Goal: Task Accomplishment & Management: Manage account settings

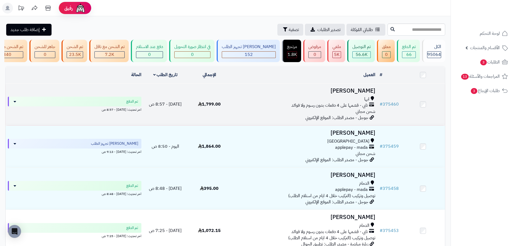
click at [286, 115] on div "ابها تابي - قسّمها على 4 دفعات بدون رسوم ولا فوائد شحن مجاني" at bounding box center [304, 105] width 142 height 19
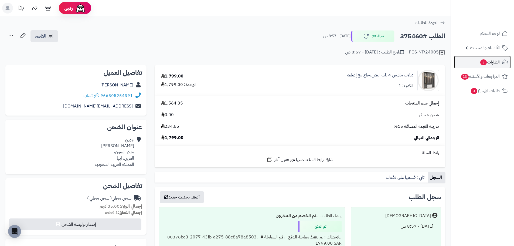
click at [482, 59] on span "3" at bounding box center [483, 62] width 7 height 6
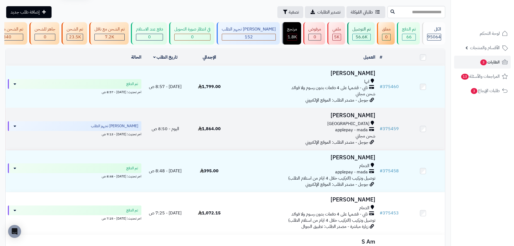
scroll to position [27, 0]
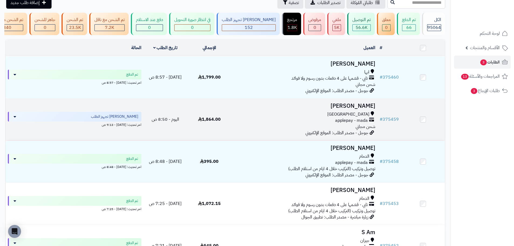
click at [307, 127] on div "مكة المكرمة applepay - mada شحن مجاني" at bounding box center [304, 120] width 142 height 19
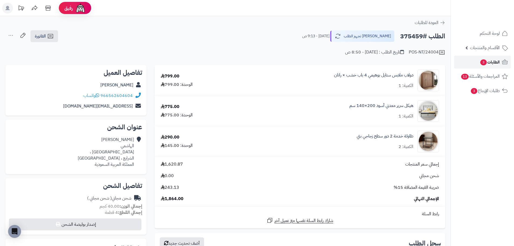
click at [492, 59] on span "الطلبات 3" at bounding box center [489, 62] width 20 height 8
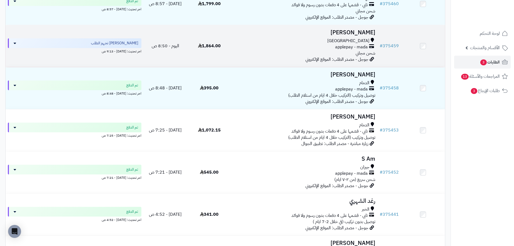
scroll to position [108, 0]
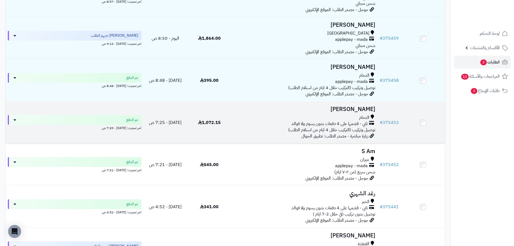
click at [347, 132] on span "توصيل وتركيب (التركيب خلال 4 ايام من استلام الطلب)" at bounding box center [331, 129] width 87 height 6
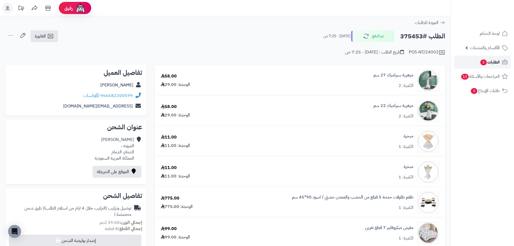
click at [496, 62] on span "الطلبات 3" at bounding box center [489, 62] width 20 height 8
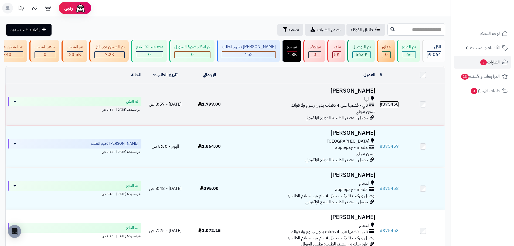
click at [390, 106] on link "# 375460" at bounding box center [388, 104] width 19 height 6
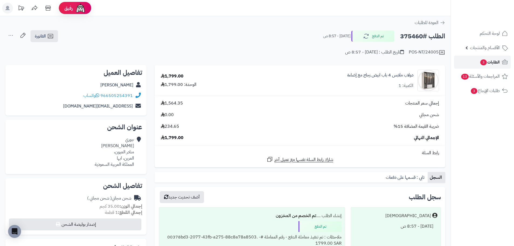
click at [481, 62] on span "3" at bounding box center [483, 62] width 7 height 6
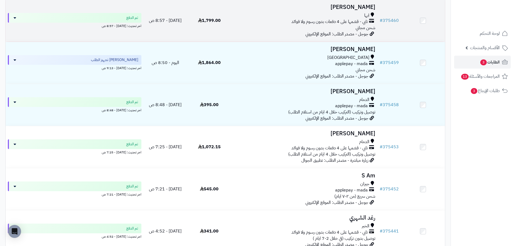
scroll to position [54, 0]
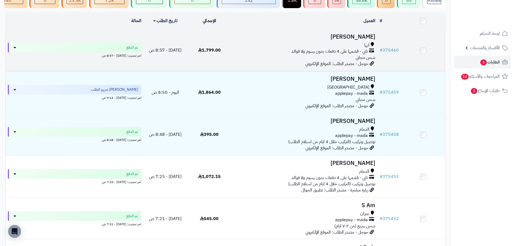
click at [297, 66] on td "جوري [PERSON_NAME] ابها تابي - قسّمها على 4 دفعات بدون رسوم ولا فوائد شحن مجاني…" at bounding box center [304, 50] width 146 height 42
click at [392, 53] on link "# 375460" at bounding box center [388, 50] width 19 height 6
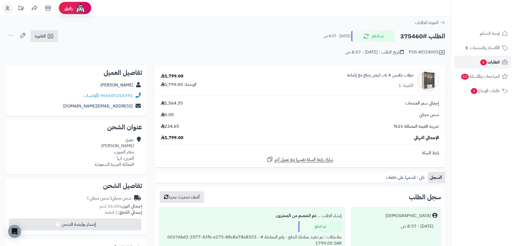
click at [483, 62] on span "3" at bounding box center [483, 62] width 7 height 6
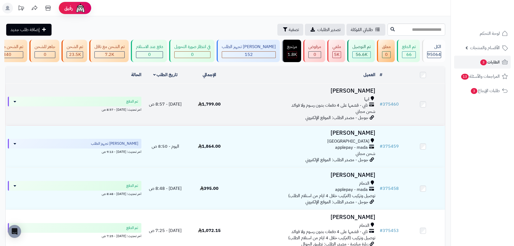
click at [384, 103] on td "# 375460" at bounding box center [388, 104] width 23 height 42
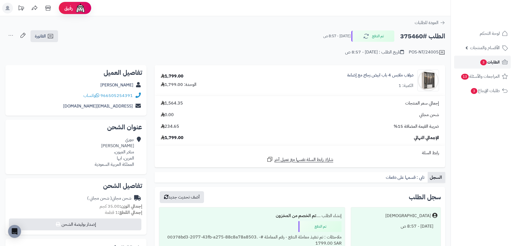
click at [490, 60] on span "الطلبات 3" at bounding box center [489, 62] width 20 height 8
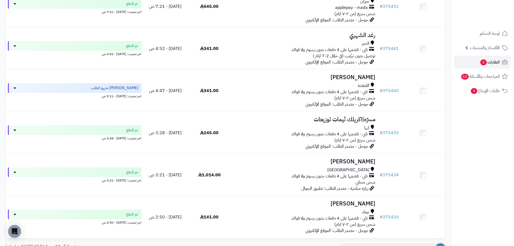
scroll to position [297, 0]
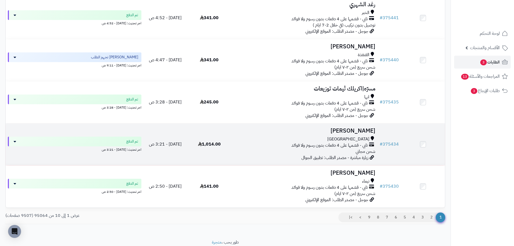
click at [399, 144] on td "# 375434" at bounding box center [388, 144] width 23 height 42
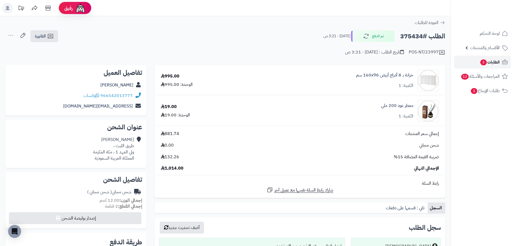
click at [493, 63] on span "الطلبات 3" at bounding box center [489, 62] width 20 height 8
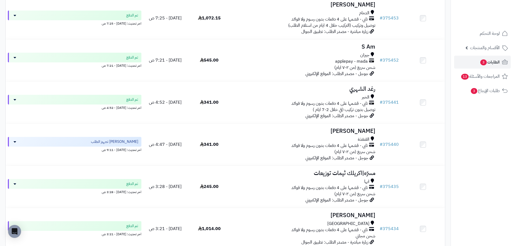
scroll to position [158, 0]
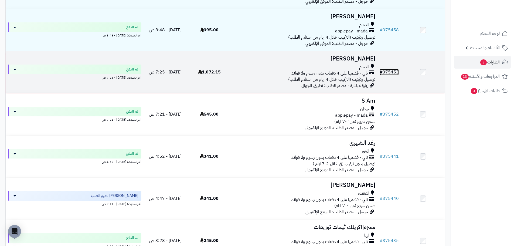
click at [389, 73] on link "# 375453" at bounding box center [388, 72] width 19 height 6
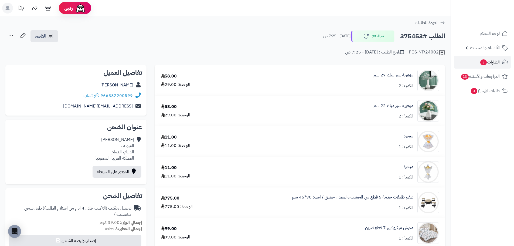
click at [486, 66] on link "الطلبات 3" at bounding box center [482, 62] width 57 height 13
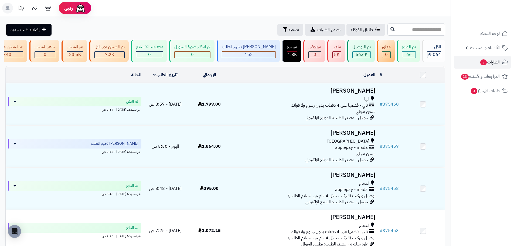
click at [493, 65] on span "الطلبات 3" at bounding box center [489, 62] width 20 height 8
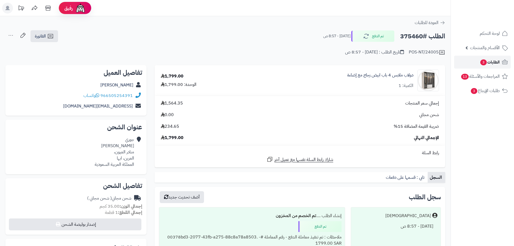
click at [488, 63] on span "الطلبات 3" at bounding box center [489, 62] width 20 height 8
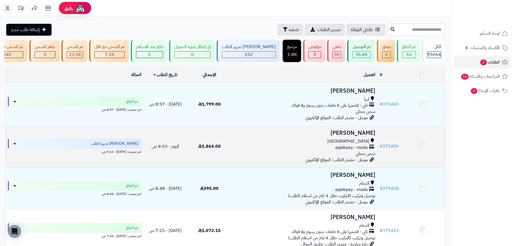
click at [253, 156] on div "مكة المكرمة applepay - mada شحن مجاني" at bounding box center [304, 147] width 142 height 19
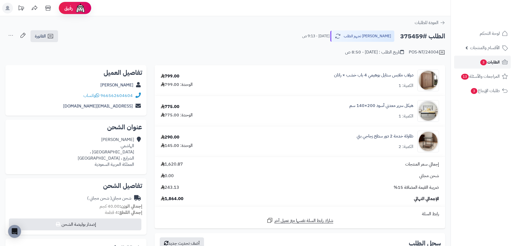
click at [488, 59] on span "الطلبات 3" at bounding box center [489, 62] width 20 height 8
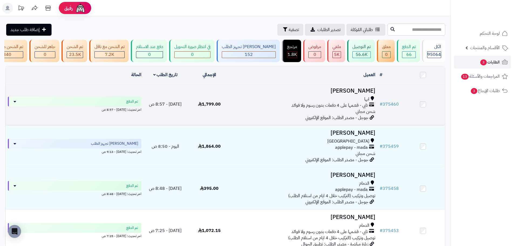
click at [276, 118] on td "جوري [PERSON_NAME] ابها تابي - قسّمها على 4 دفعات بدون رسوم ولا فوائد شحن مجاني…" at bounding box center [304, 104] width 146 height 42
click at [191, 100] on td "1,799.00" at bounding box center [209, 104] width 44 height 42
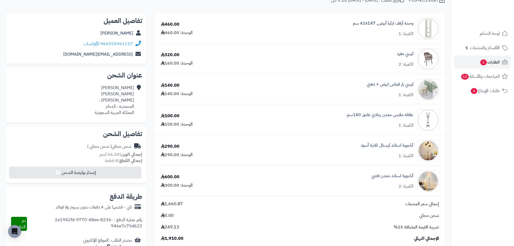
scroll to position [54, 0]
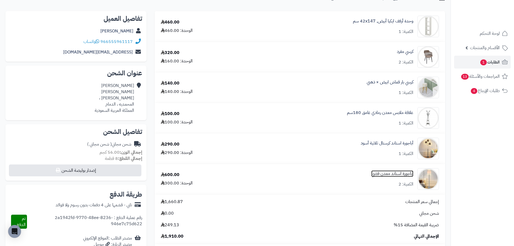
click at [397, 174] on link "أباجورة استاند معدن فضي" at bounding box center [392, 173] width 42 height 6
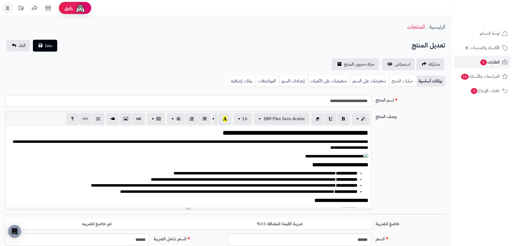
scroll to position [78, 0]
click at [396, 61] on span "استعراض" at bounding box center [403, 64] width 16 height 6
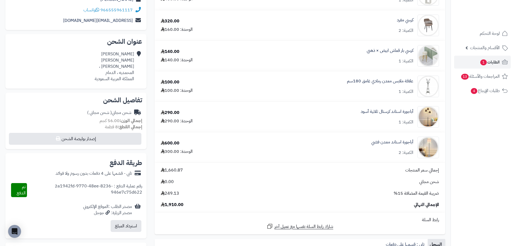
scroll to position [108, 0]
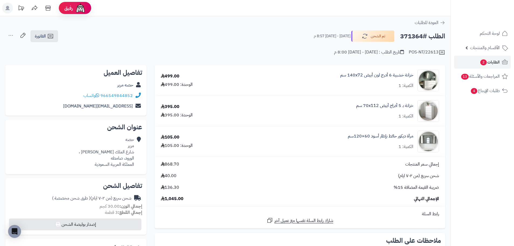
click at [411, 38] on h2 "الطلب #371364" at bounding box center [422, 36] width 45 height 11
copy h2 "371364"
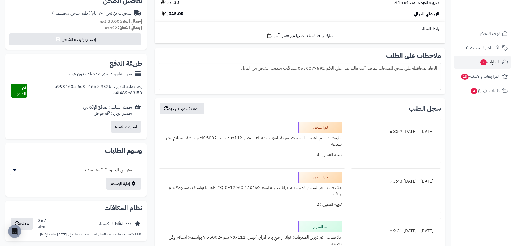
scroll to position [216, 0]
